Goal: Transaction & Acquisition: Purchase product/service

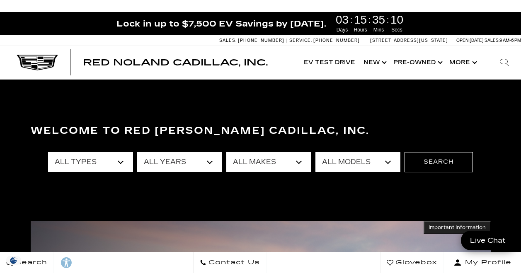
click at [121, 160] on select "All Types New Used Certified Used Demo" at bounding box center [90, 162] width 85 height 20
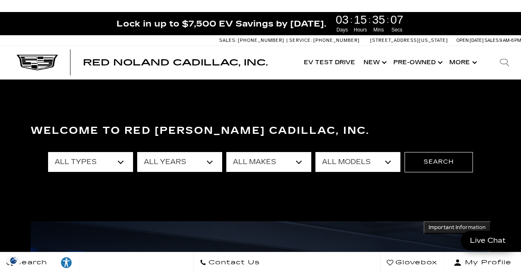
select select "New"
click at [48, 152] on select "All Types New Used Certified Used Demo" at bounding box center [90, 162] width 85 height 20
click at [210, 163] on select "All Years 2026 2025 2024" at bounding box center [179, 162] width 85 height 20
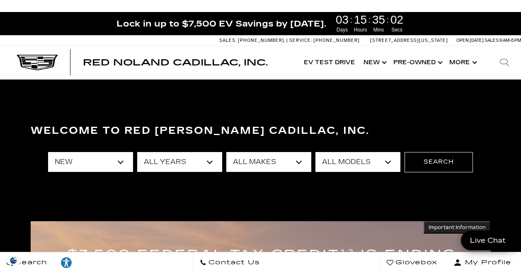
select select "2025"
click at [137, 152] on select "All Years 2026 2025 2024" at bounding box center [179, 162] width 85 height 20
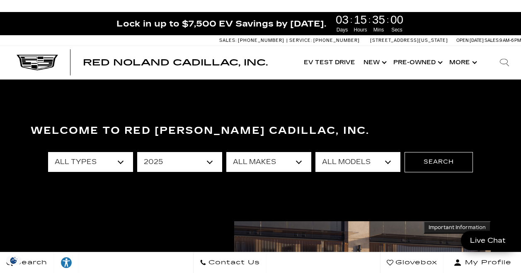
click at [299, 169] on select "All Makes Cadillac" at bounding box center [268, 162] width 85 height 20
select select "Cadillac"
click at [226, 152] on select "All Makes Cadillac" at bounding box center [268, 162] width 85 height 20
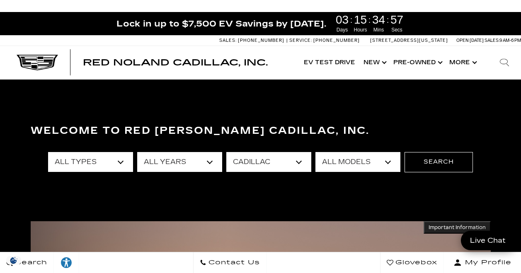
click at [385, 162] on select "All Models CT4 Escalade Escalade ESV ESCALADE IQ LYRIQ OPTIQ XT5 XT6" at bounding box center [358, 162] width 85 height 20
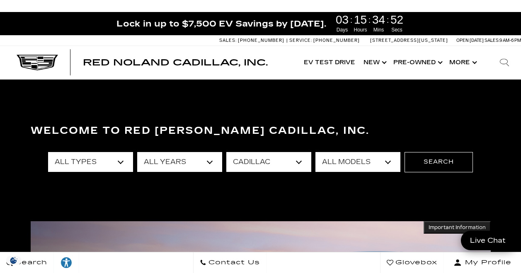
select select "Escalade"
click at [316, 152] on select "All Models CT4 Escalade Escalade ESV ESCALADE IQ LYRIQ OPTIQ XT5 XT6" at bounding box center [358, 162] width 85 height 20
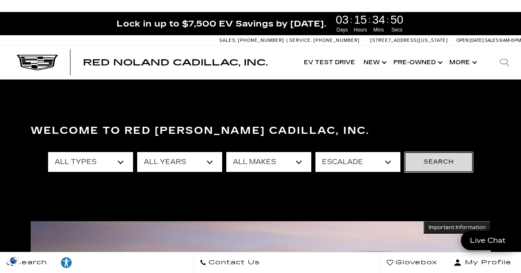
click at [429, 164] on button "Search" at bounding box center [439, 162] width 68 height 20
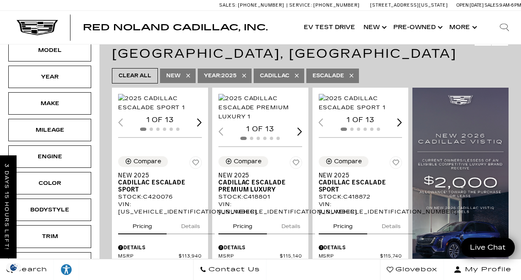
scroll to position [182, 0]
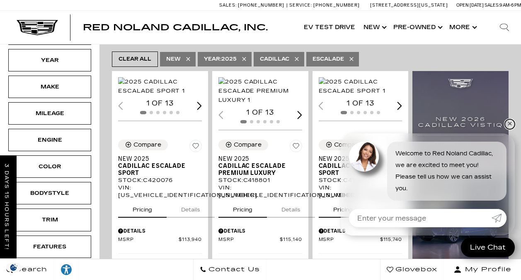
click at [511, 122] on link "✕" at bounding box center [510, 124] width 10 height 10
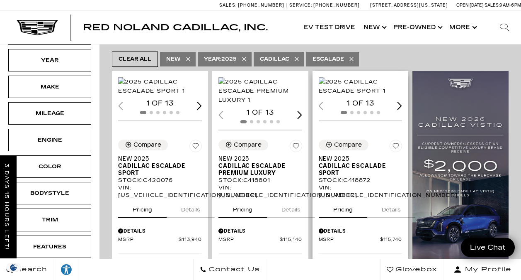
click at [362, 80] on img "1 / 2" at bounding box center [361, 86] width 85 height 18
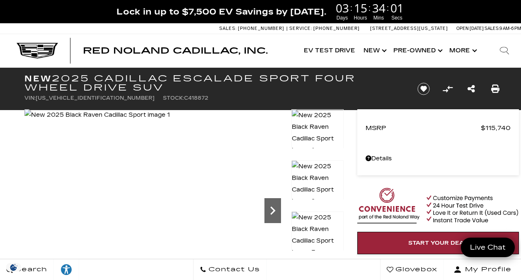
click at [270, 209] on icon "Next" at bounding box center [273, 210] width 17 height 17
click at [271, 209] on icon "Next" at bounding box center [273, 210] width 17 height 17
click at [273, 205] on icon "Next" at bounding box center [273, 210] width 17 height 17
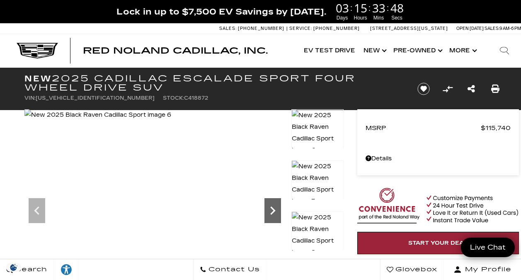
click at [273, 205] on icon "Next" at bounding box center [273, 210] width 17 height 17
click at [273, 207] on icon "Next" at bounding box center [273, 210] width 17 height 17
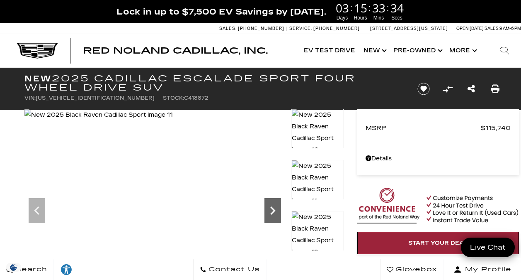
click at [273, 207] on icon "Next" at bounding box center [273, 210] width 17 height 17
